Goal: Navigation & Orientation: Understand site structure

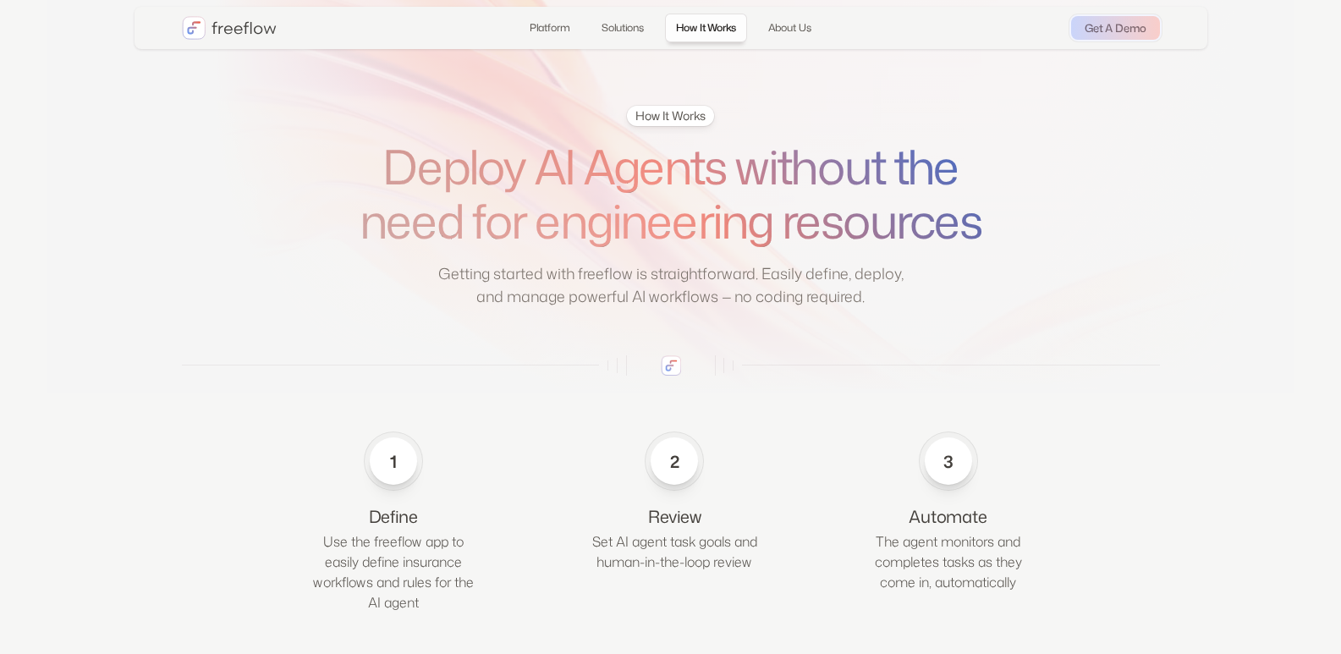
scroll to position [1592, 0]
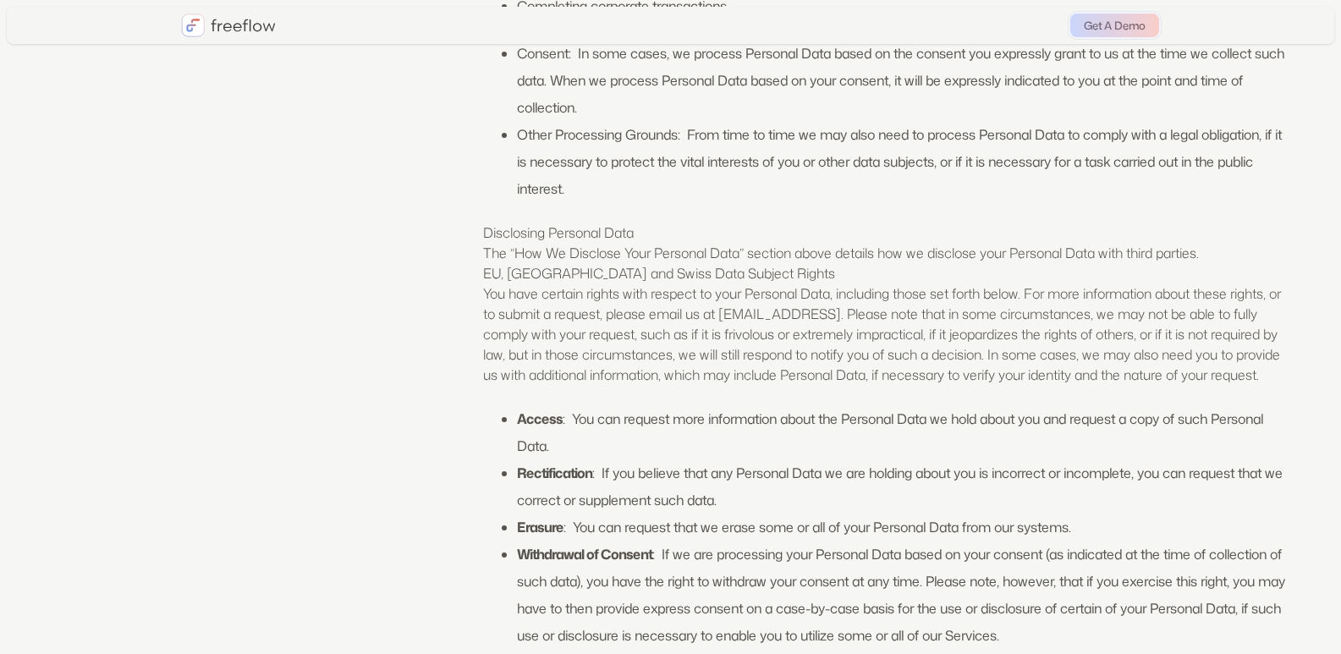
scroll to position [6742, 0]
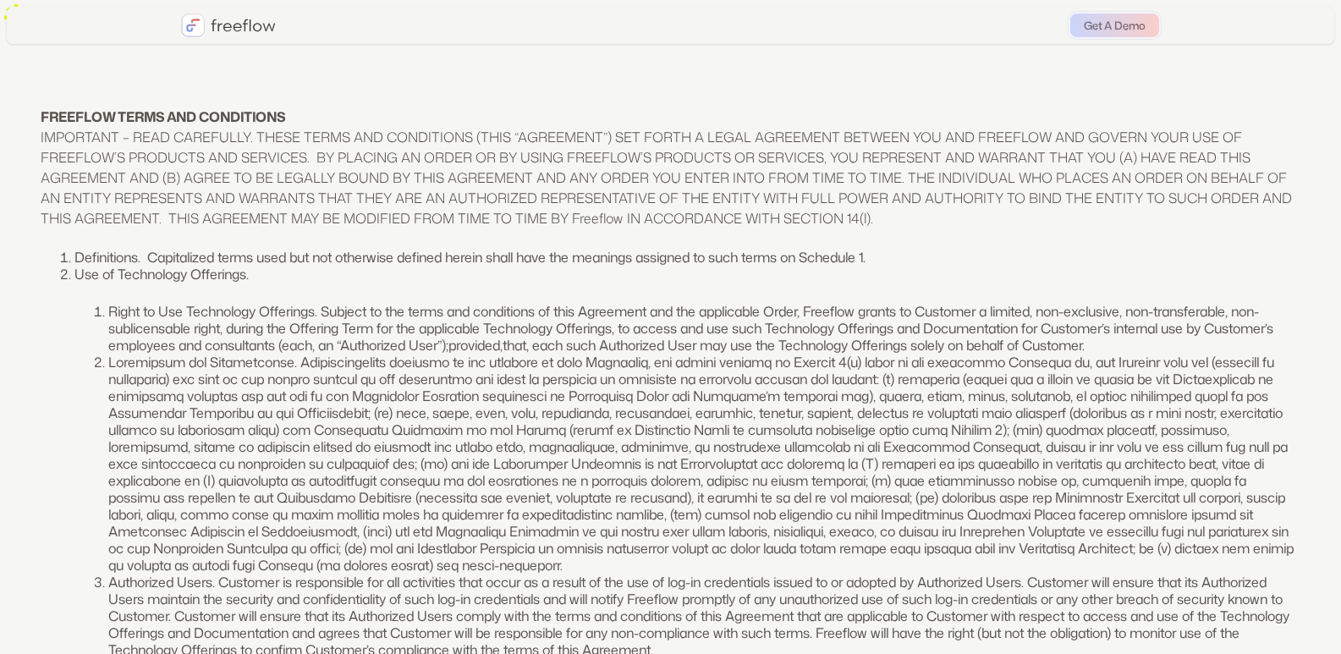
scroll to position [4002, 0]
